Goal: Task Accomplishment & Management: Complete application form

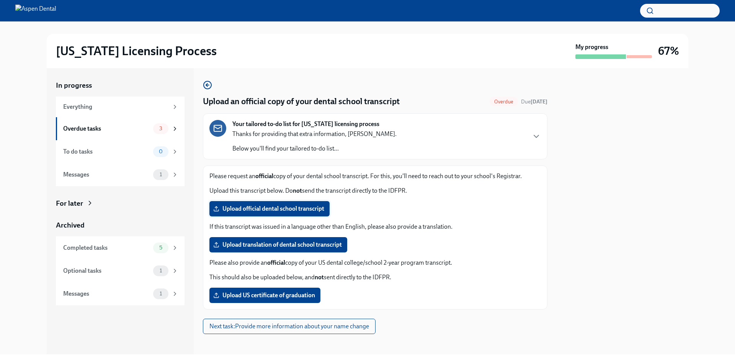
click at [285, 207] on span "Upload official dental school transcript" at bounding box center [269, 209] width 109 height 8
click at [0, 0] on input "Upload official dental school transcript" at bounding box center [0, 0] width 0 height 0
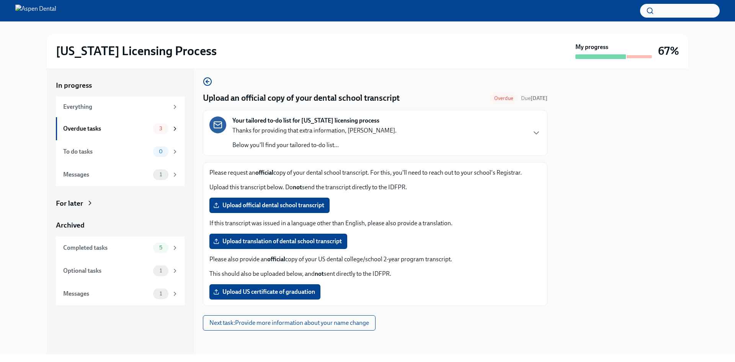
scroll to position [4, 0]
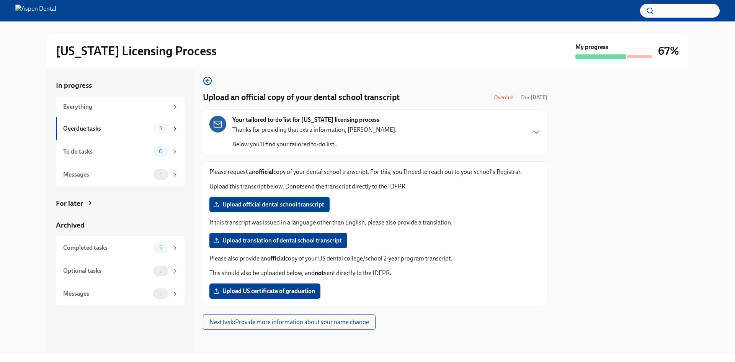
click at [280, 206] on span "Upload official dental school transcript" at bounding box center [269, 204] width 109 height 8
click at [0, 0] on input "Upload official dental school transcript" at bounding box center [0, 0] width 0 height 0
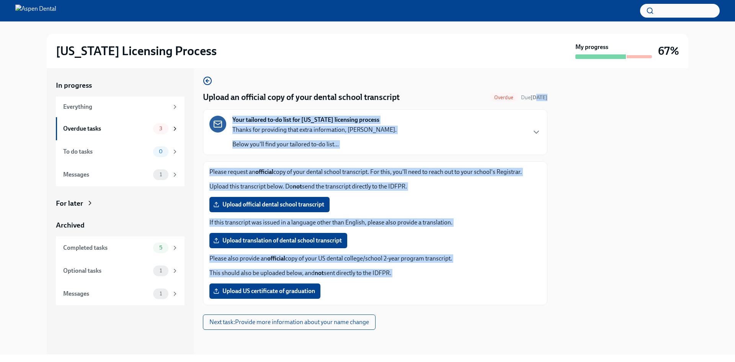
drag, startPoint x: 734, startPoint y: 92, endPoint x: 526, endPoint y: 101, distance: 208.0
click at [526, 101] on div "[US_STATE] Licensing Process My progress 67% In progress Everything Overdue tas…" at bounding box center [367, 187] width 735 height 332
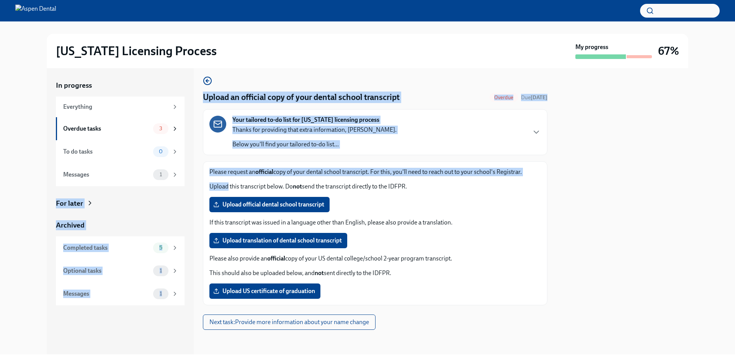
drag, startPoint x: 0, startPoint y: 194, endPoint x: 228, endPoint y: 183, distance: 228.7
click at [228, 183] on div "[US_STATE] Licensing Process My progress 67% In progress Everything Overdue tas…" at bounding box center [367, 187] width 735 height 332
click at [0, 199] on div "[US_STATE] Licensing Process My progress 67% In progress Everything Overdue tas…" at bounding box center [367, 187] width 735 height 332
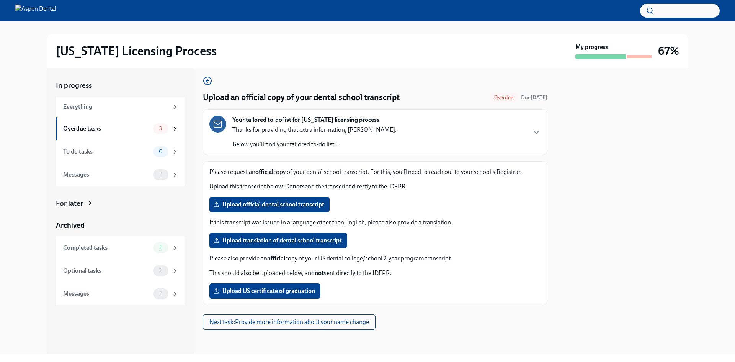
drag, startPoint x: 0, startPoint y: 191, endPoint x: 4, endPoint y: 186, distance: 6.5
click at [2, 189] on div "[US_STATE] Licensing Process My progress 67% In progress Everything Overdue tas…" at bounding box center [367, 187] width 735 height 332
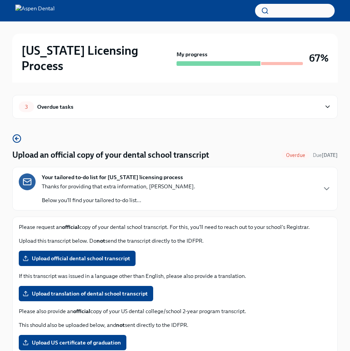
click at [285, 217] on div "Please request an official copy of your dental school transcript. For this, you…" at bounding box center [174, 287] width 325 height 140
click at [85, 254] on span "Upload official dental school transcript" at bounding box center [77, 258] width 106 height 8
click at [0, 0] on input "Upload official dental school transcript" at bounding box center [0, 0] width 0 height 0
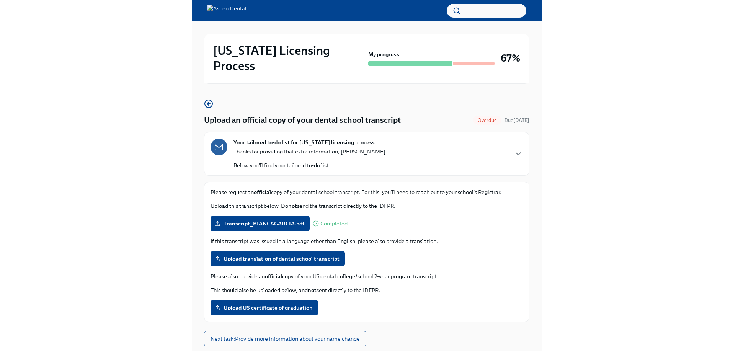
scroll to position [0, 0]
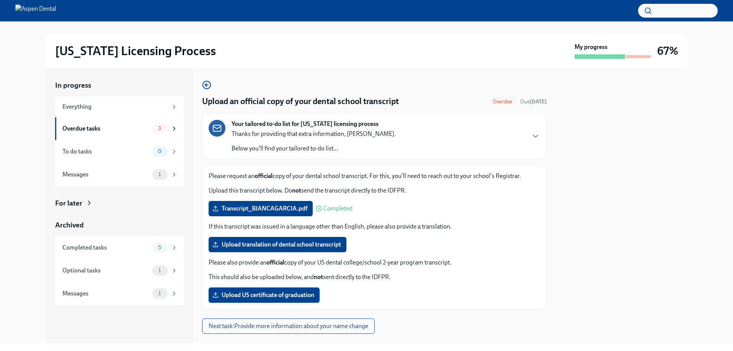
click at [285, 293] on span "Upload US certificate of graduation" at bounding box center [264, 295] width 100 height 8
click at [0, 0] on input "Upload US certificate of graduation" at bounding box center [0, 0] width 0 height 0
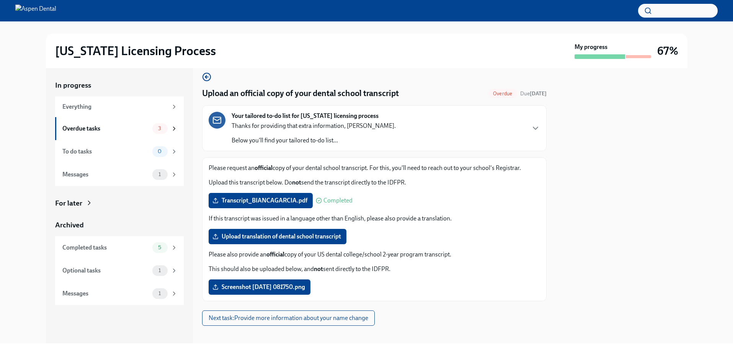
scroll to position [15, 0]
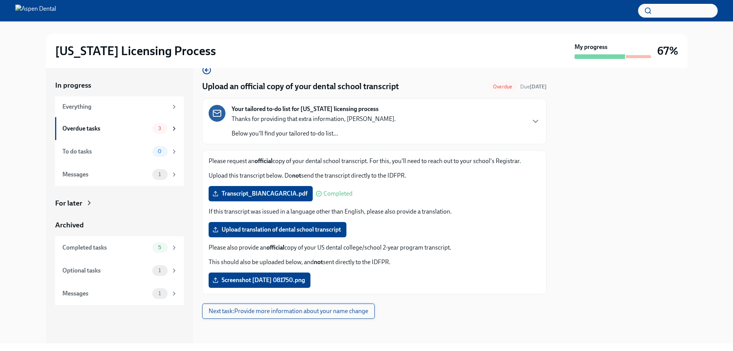
click at [318, 310] on span "Next task : Provide more information about your name change" at bounding box center [289, 311] width 160 height 8
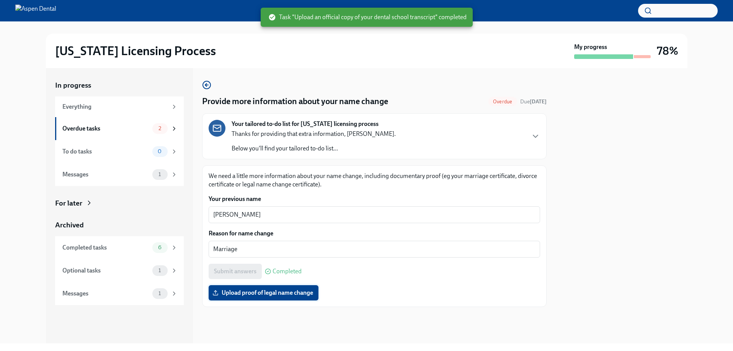
click at [267, 296] on span "Upload proof of legal name change" at bounding box center [263, 293] width 99 height 8
click at [0, 0] on input "Upload proof of legal name change" at bounding box center [0, 0] width 0 height 0
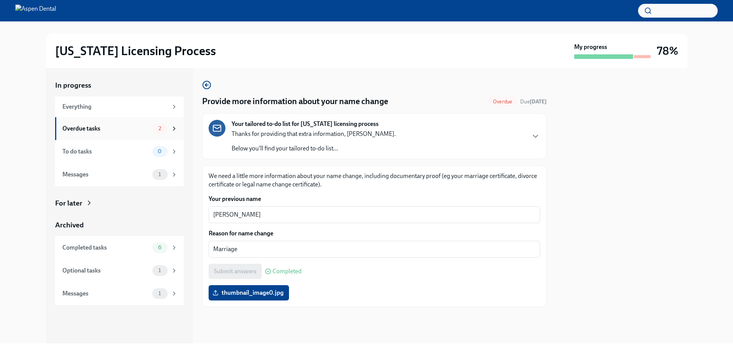
click at [119, 133] on div "Overdue tasks 2" at bounding box center [119, 128] width 115 height 11
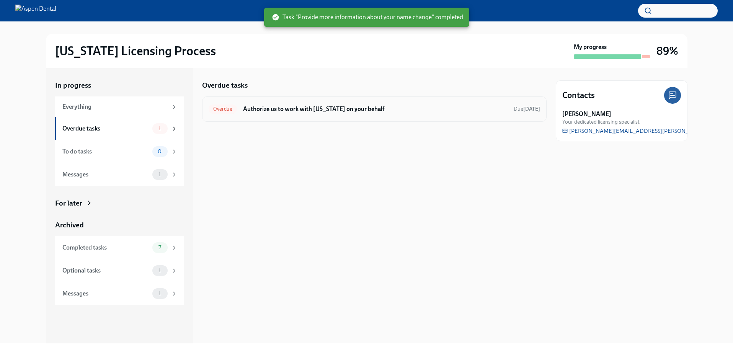
click at [344, 111] on h6 "Authorize us to work with [US_STATE] on your behalf" at bounding box center [375, 109] width 264 height 8
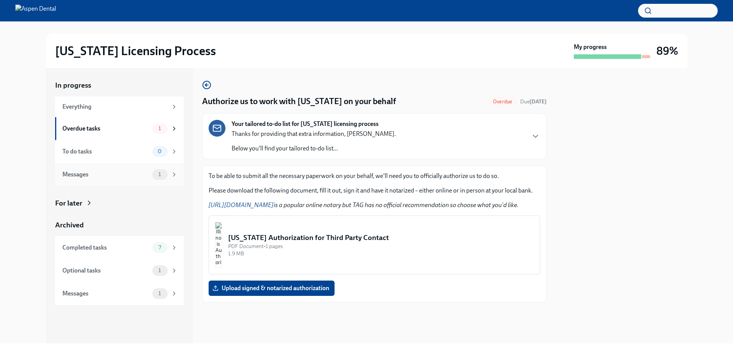
click at [112, 179] on div "Messages 1" at bounding box center [119, 174] width 115 height 11
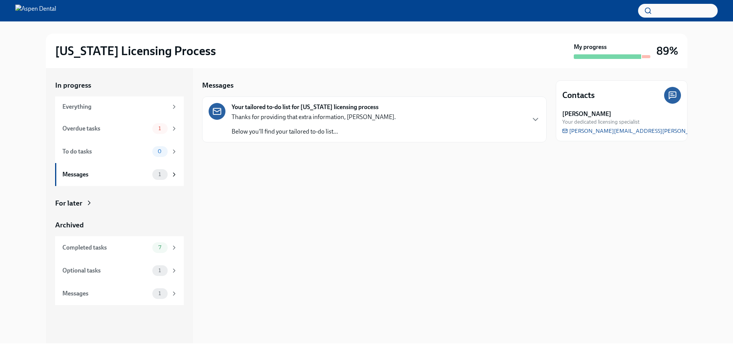
click at [366, 119] on p "Thanks for providing that extra information, [PERSON_NAME]." at bounding box center [313, 117] width 164 height 8
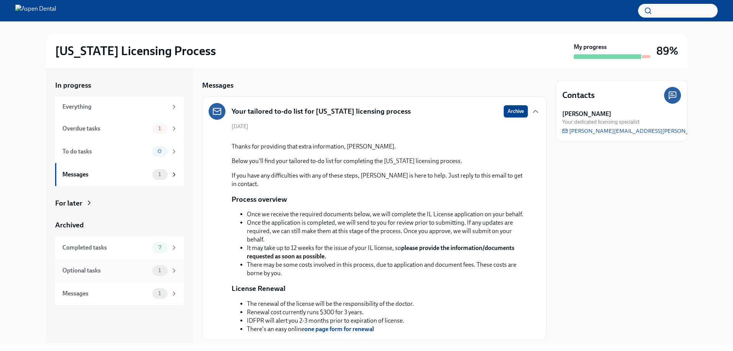
click at [111, 267] on div "Optional tasks" at bounding box center [105, 270] width 87 height 8
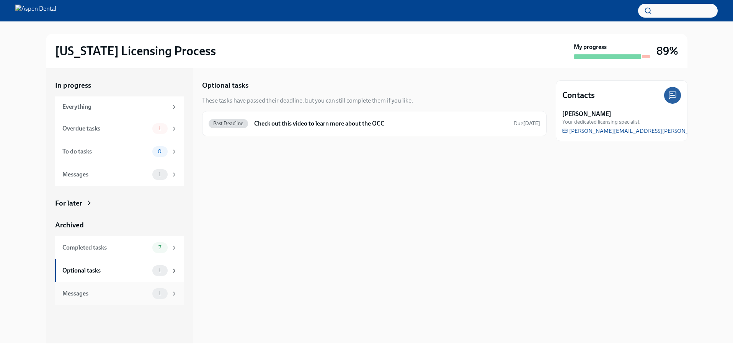
click at [128, 300] on div "Messages 1" at bounding box center [119, 293] width 129 height 23
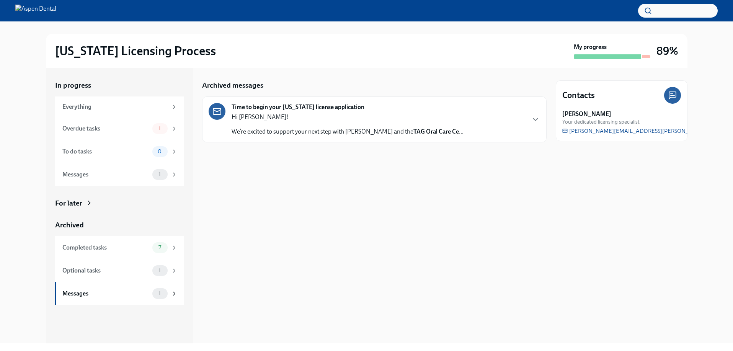
click at [373, 112] on div "Time to begin your [US_STATE] license application Hi [PERSON_NAME]! We’re excit…" at bounding box center [347, 119] width 232 height 33
